Goal: Share content: Share content

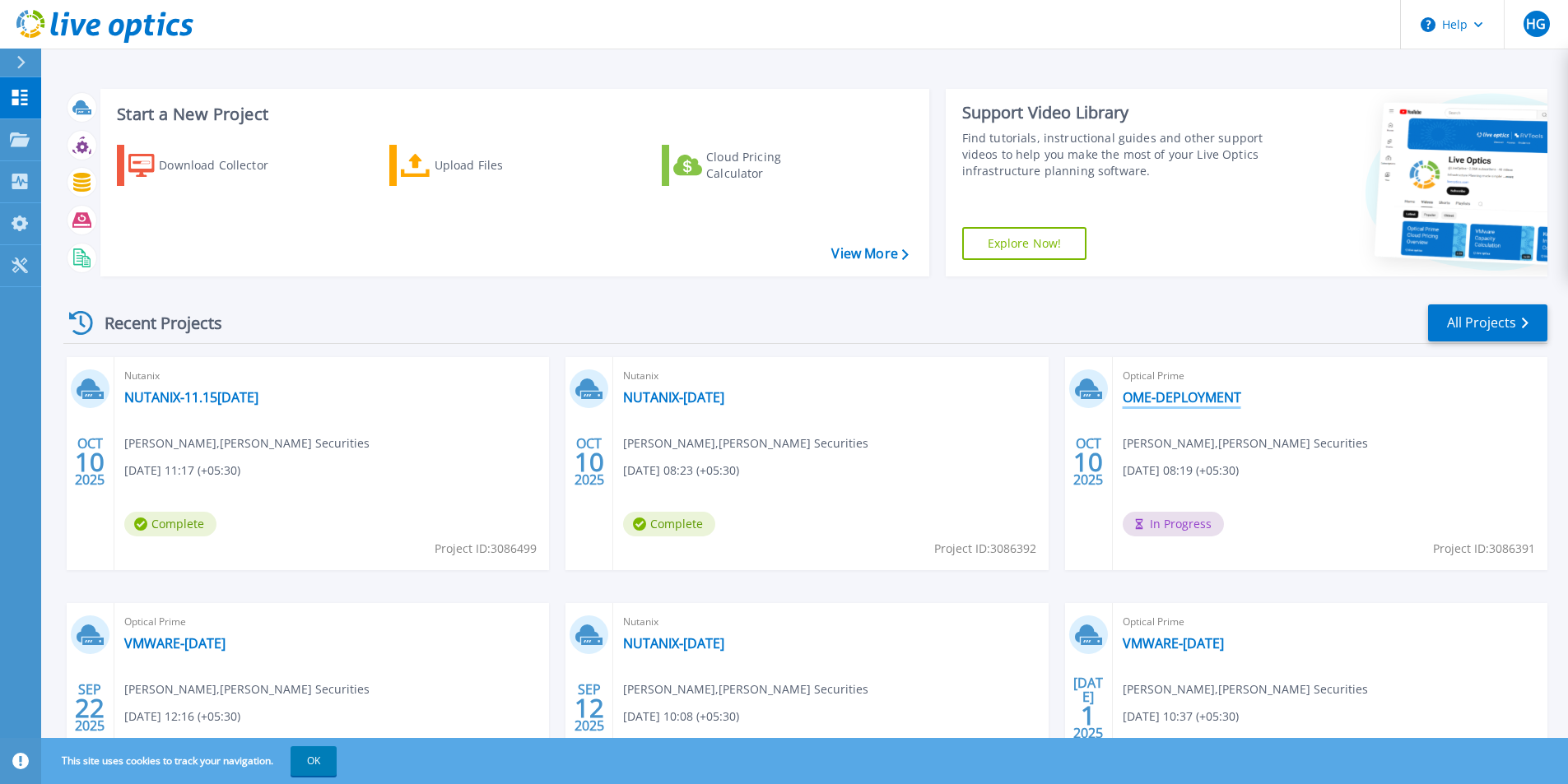
click at [1192, 400] on link "OME-DEPLOYMENT" at bounding box center [1182, 398] width 119 height 17
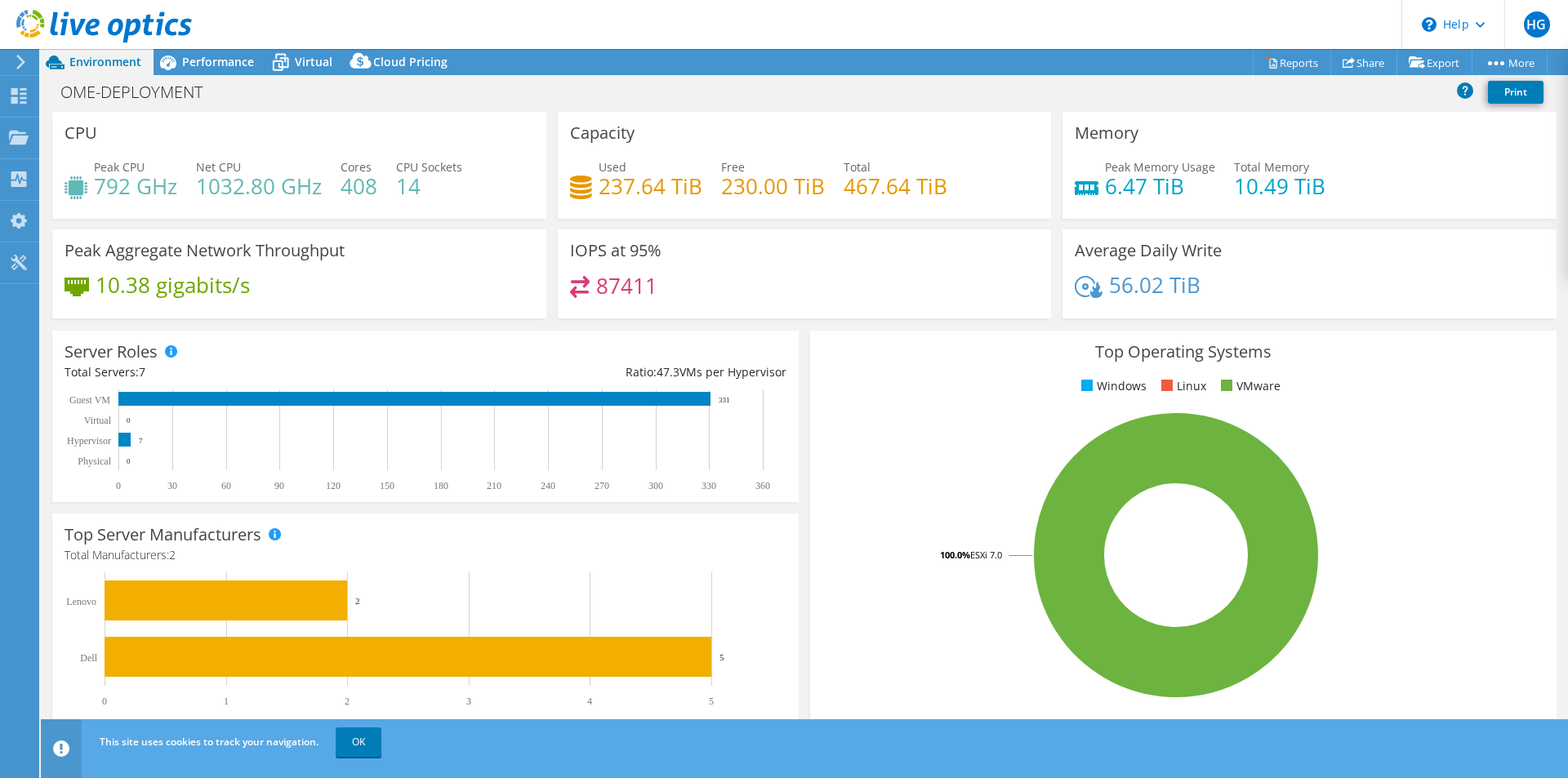
click at [42, 26] on use at bounding box center [104, 27] width 176 height 33
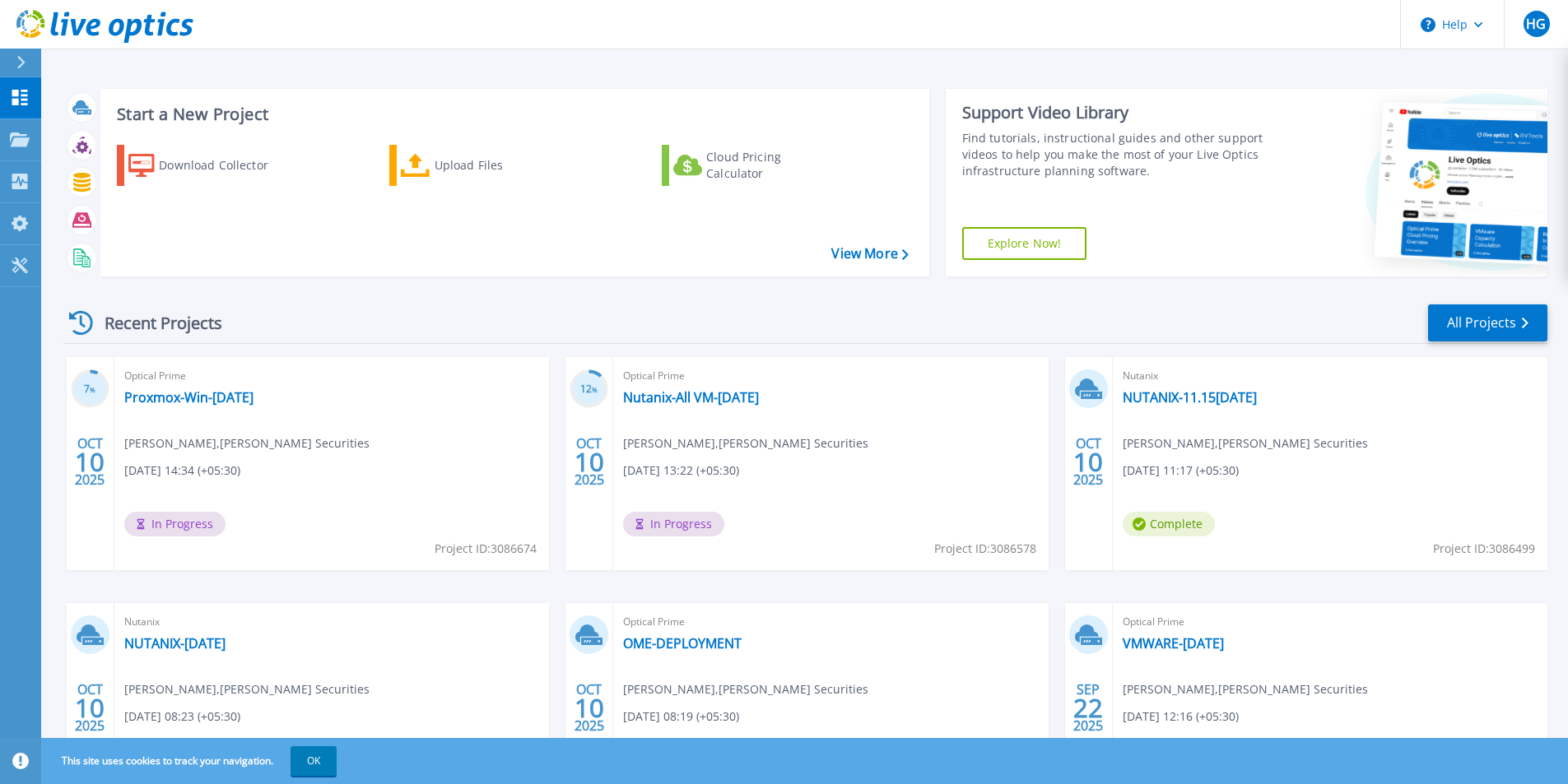
click at [66, 21] on icon at bounding box center [65, 24] width 8 height 24
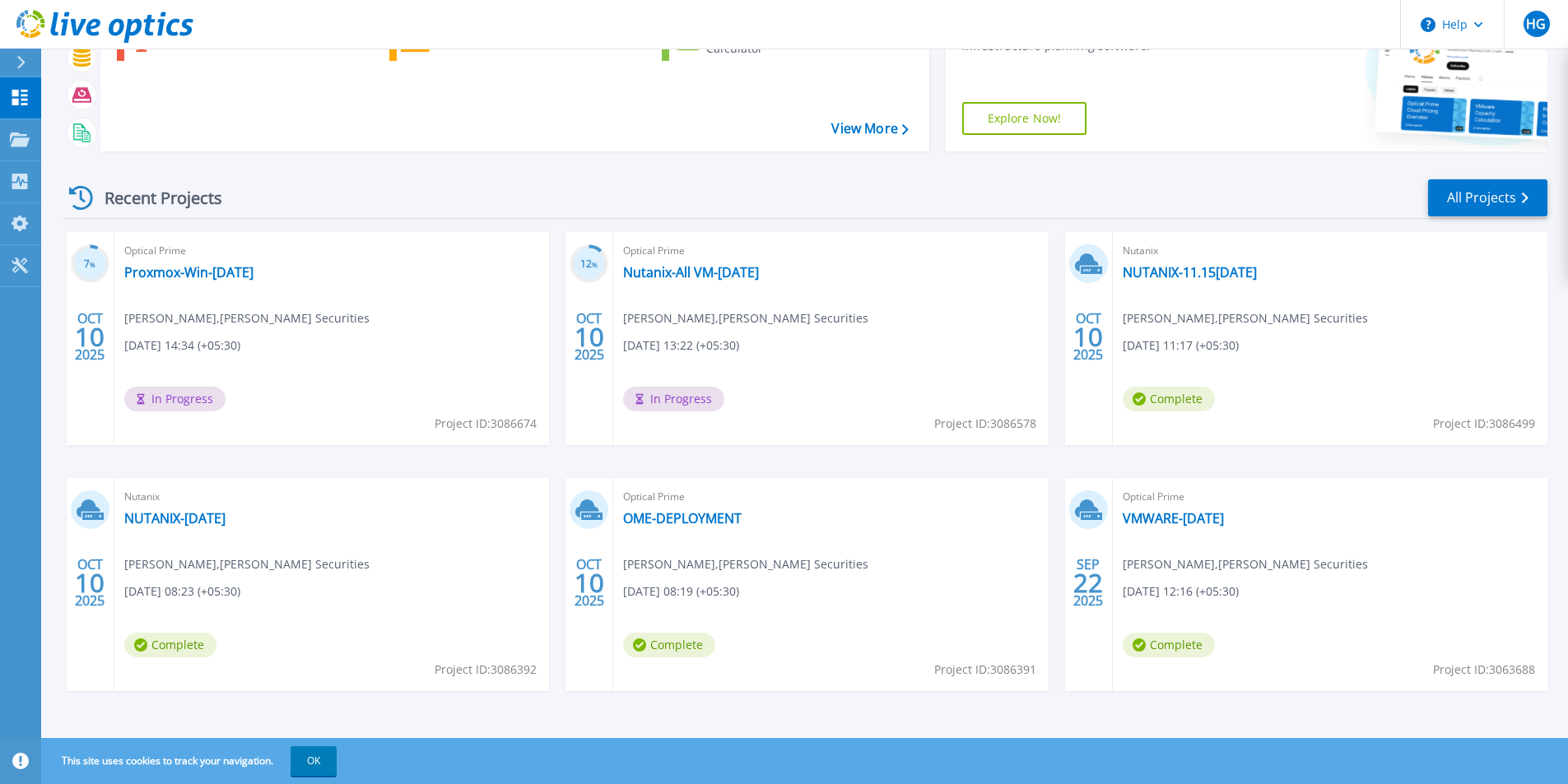
scroll to position [128, 0]
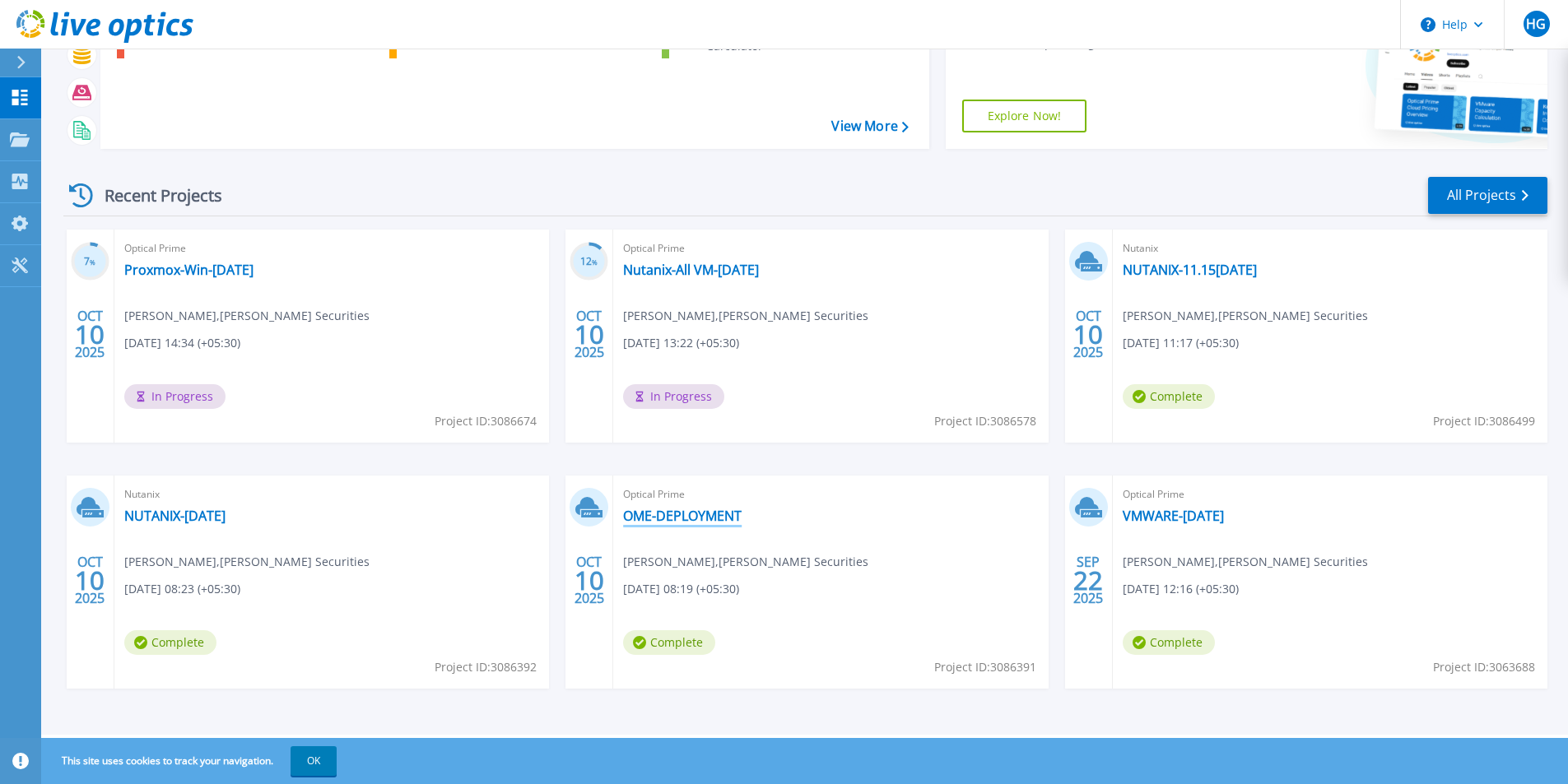
click at [726, 514] on link "OME-DEPLOYMENT" at bounding box center [682, 516] width 119 height 17
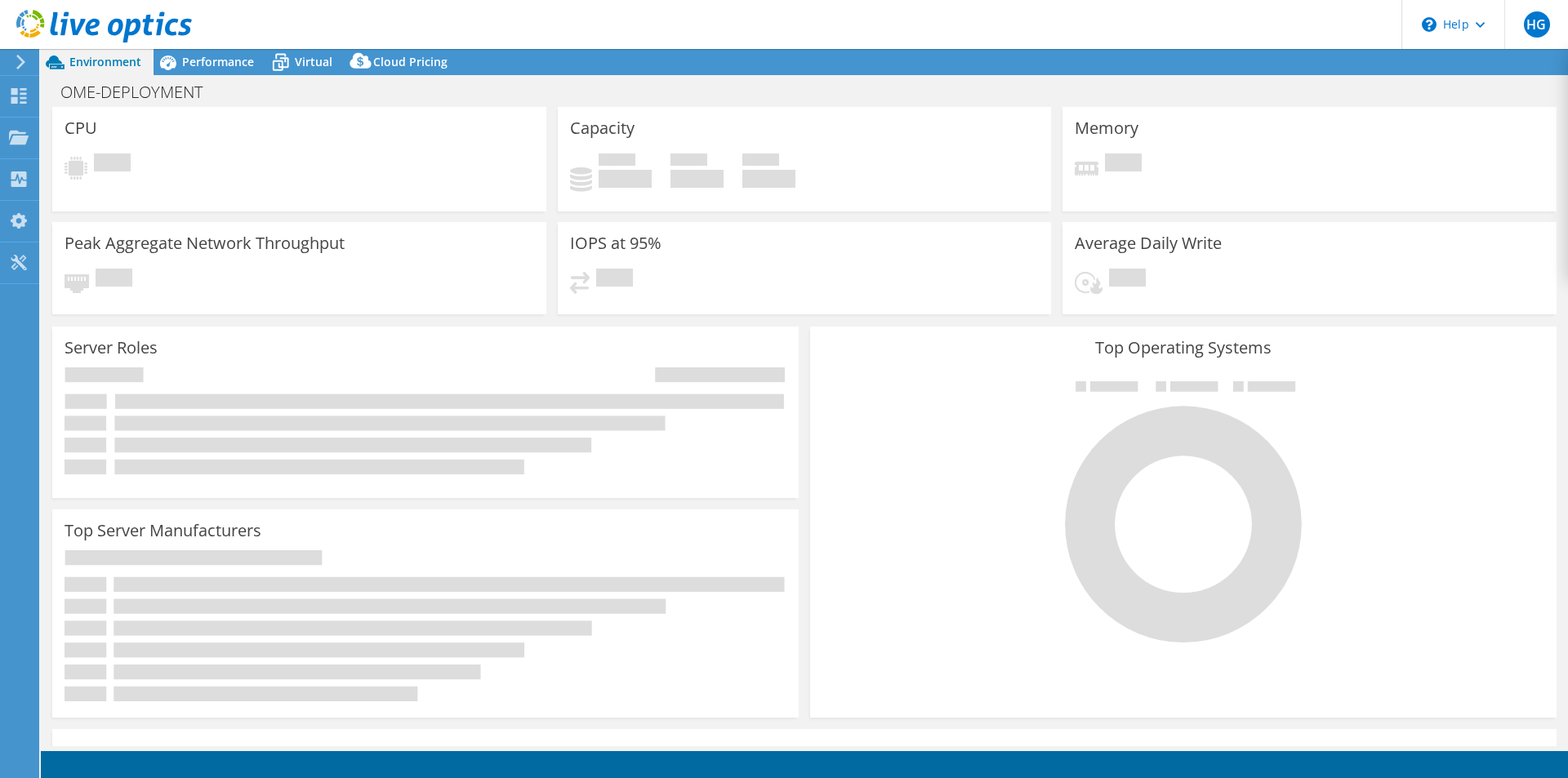
select select "USD"
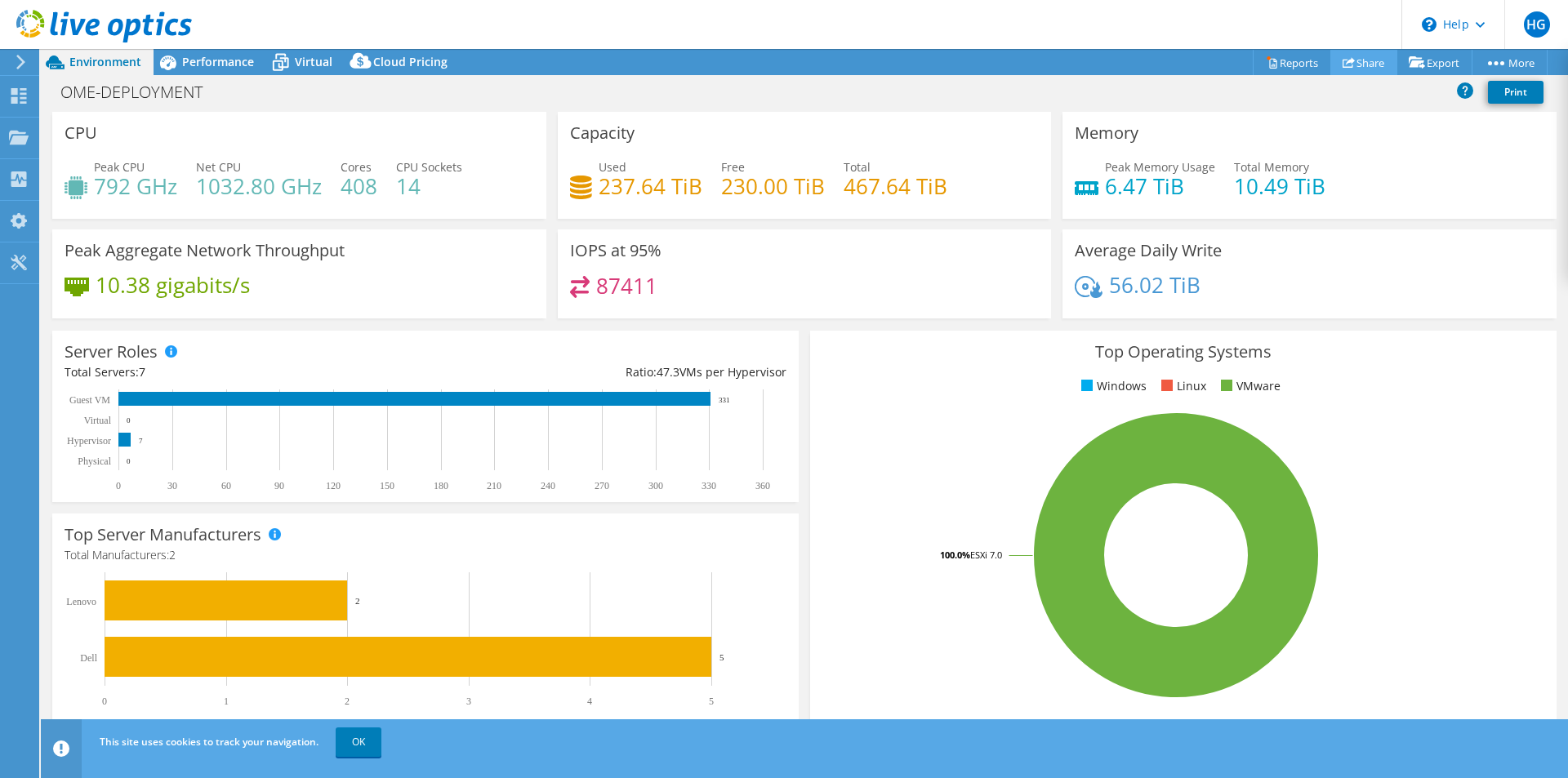
click at [1353, 63] on link "Share" at bounding box center [1364, 63] width 67 height 26
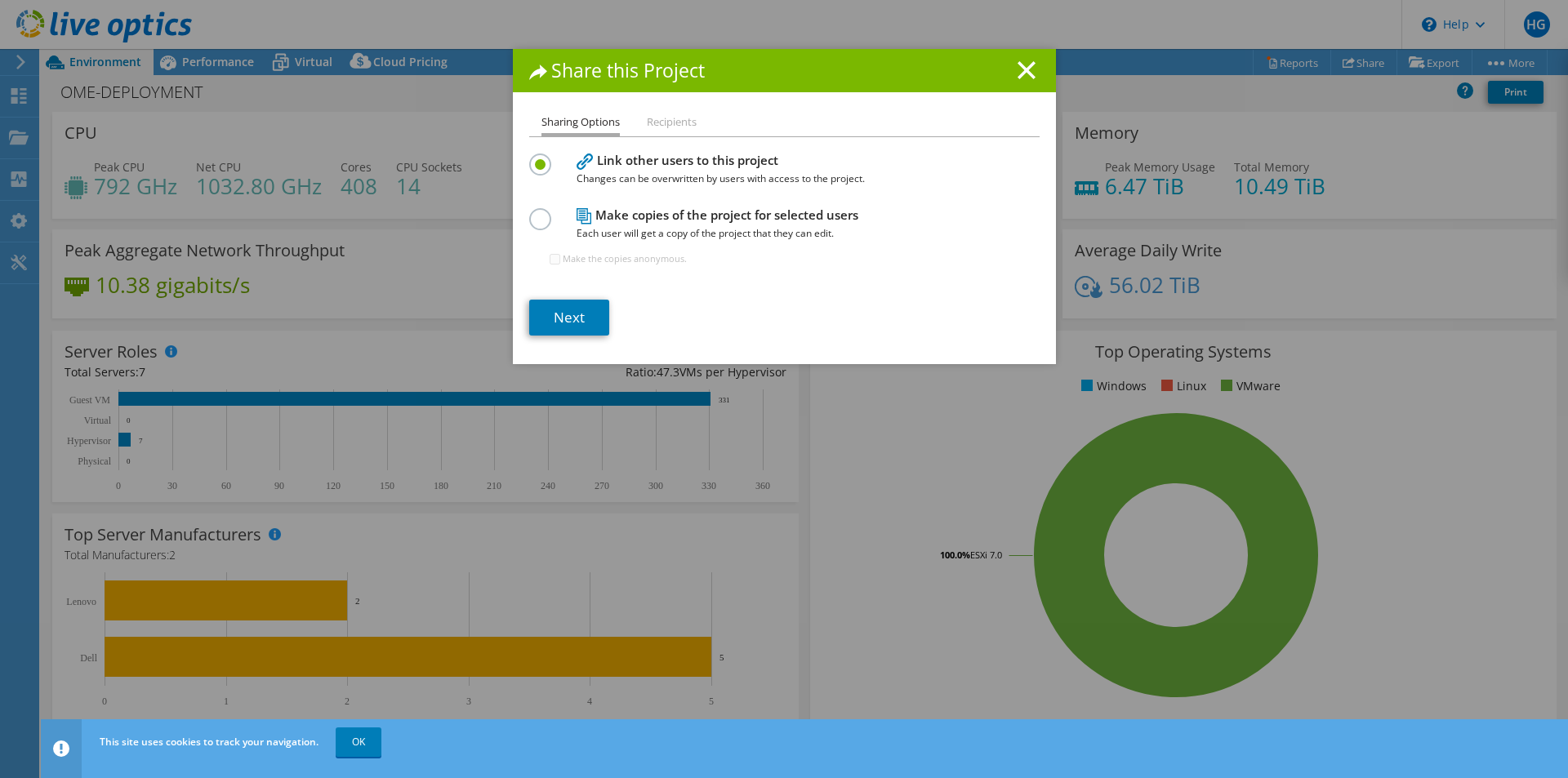
click at [674, 125] on li "Recipients" at bounding box center [671, 123] width 50 height 20
click at [665, 127] on li "Recipients" at bounding box center [671, 123] width 50 height 20
click at [1011, 74] on h1 "Share this Project" at bounding box center [784, 71] width 510 height 18
click at [1013, 61] on div "Share this Project" at bounding box center [784, 70] width 544 height 43
click at [1019, 72] on line at bounding box center [1027, 71] width 17 height 17
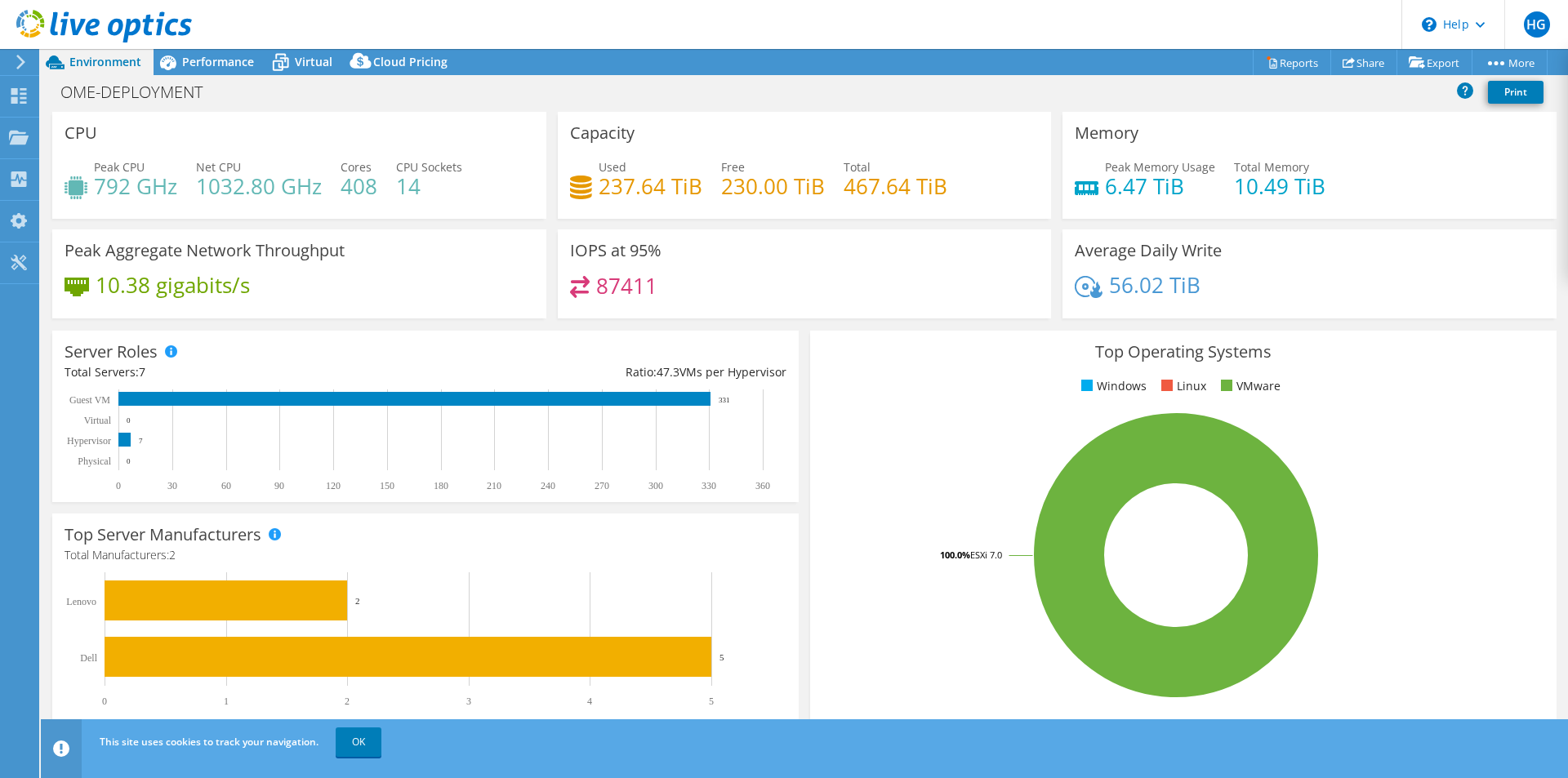
click at [98, 32] on icon at bounding box center [104, 27] width 176 height 33
